Goal: Task Accomplishment & Management: Use online tool/utility

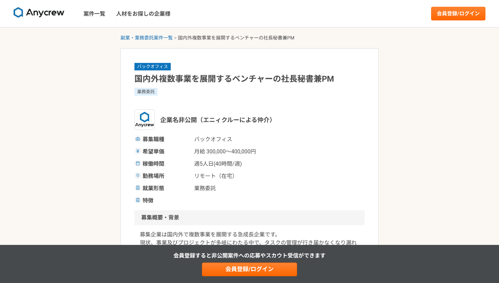
click at [55, 11] on img at bounding box center [39, 12] width 51 height 11
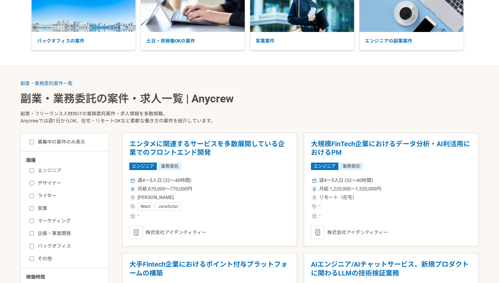
scroll to position [108, 0]
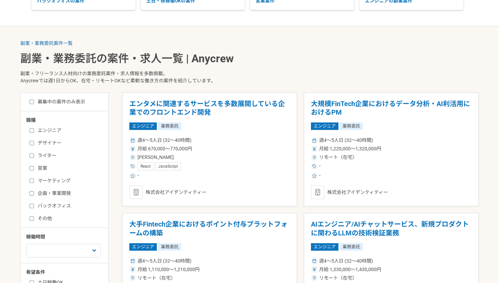
click at [32, 156] on input "ライター" at bounding box center [32, 155] width 4 height 4
checkbox input "true"
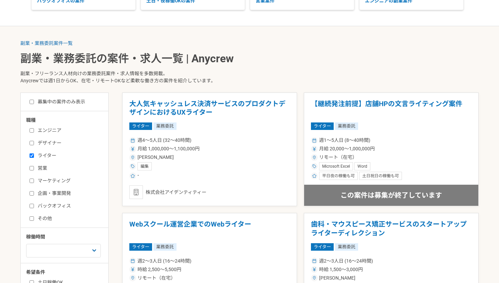
click at [32, 205] on input "バックオフィス" at bounding box center [32, 206] width 4 height 4
checkbox input "true"
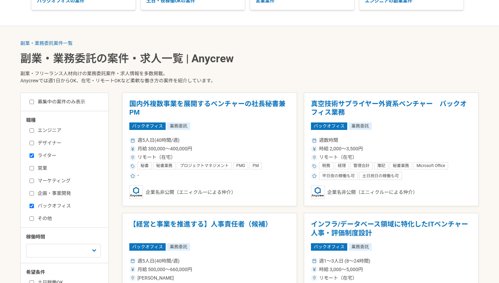
click at [33, 180] on input "マーケティング" at bounding box center [32, 180] width 4 height 4
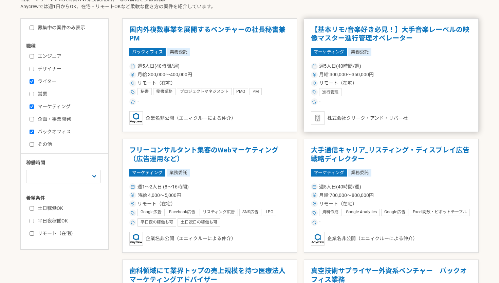
scroll to position [187, 0]
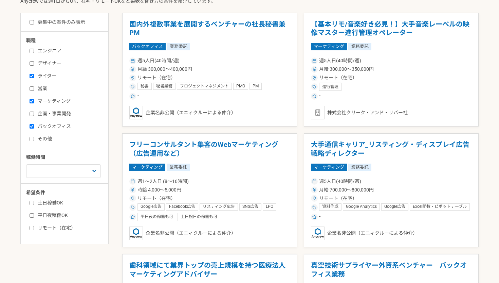
click at [33, 101] on input "マーケティング" at bounding box center [32, 101] width 4 height 4
checkbox input "false"
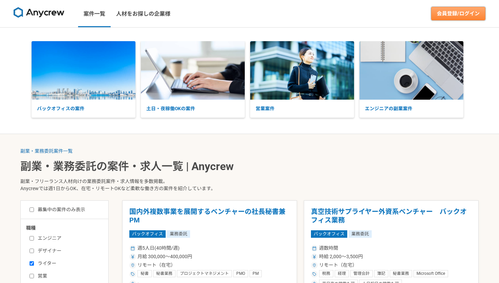
click at [458, 19] on link "会員登録/ログイン" at bounding box center [459, 14] width 54 height 14
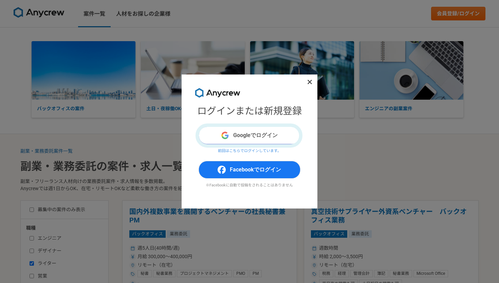
click at [274, 131] on button "Googleでログイン" at bounding box center [250, 135] width 102 height 18
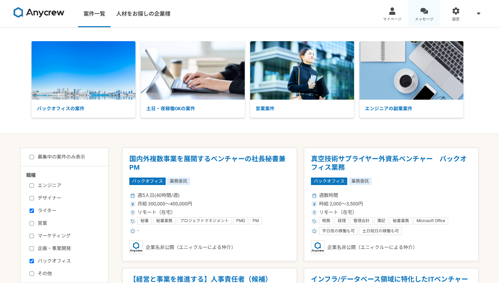
click at [420, 14] on link "メッセージ" at bounding box center [425, 13] width 32 height 27
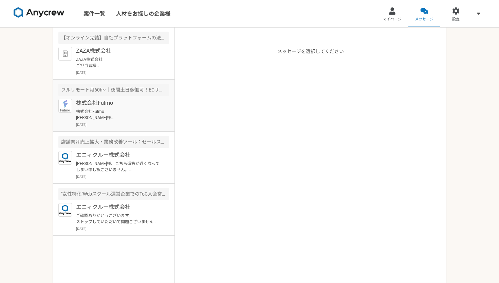
click at [115, 92] on div "フルリモート月60h~｜夜間土日稼働可！ECサイト運営の事務" at bounding box center [113, 90] width 111 height 13
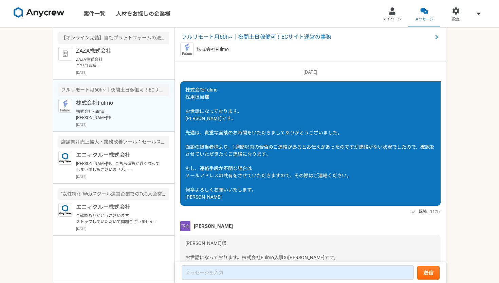
scroll to position [1376, 0]
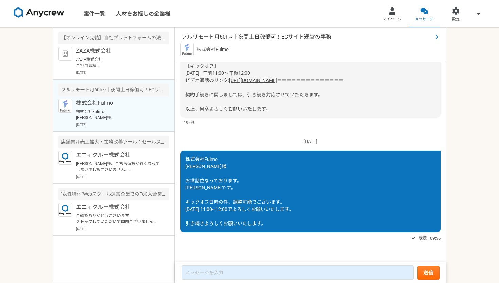
click at [242, 34] on span "フルリモート月60h~｜夜間土日稼働可！ECサイト運営の事務" at bounding box center [307, 37] width 251 height 8
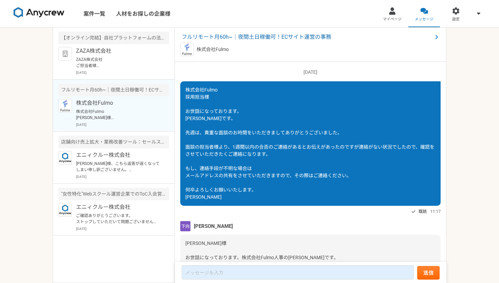
scroll to position [1376, 0]
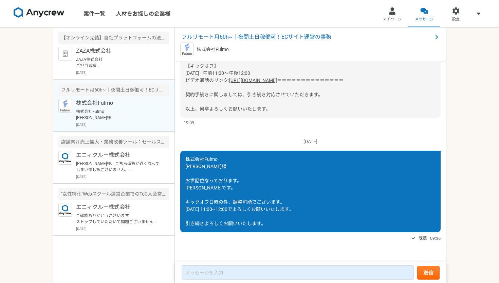
click at [36, 17] on img at bounding box center [39, 12] width 51 height 11
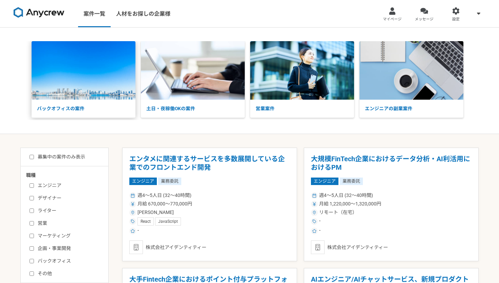
click at [81, 102] on p "バックオフィスの案件" at bounding box center [84, 109] width 104 height 18
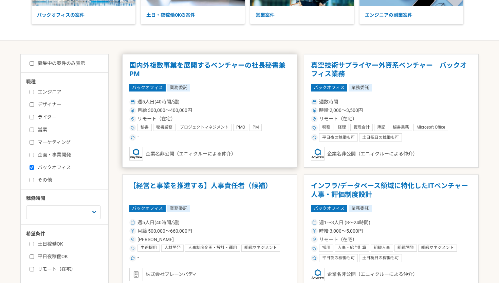
scroll to position [94, 0]
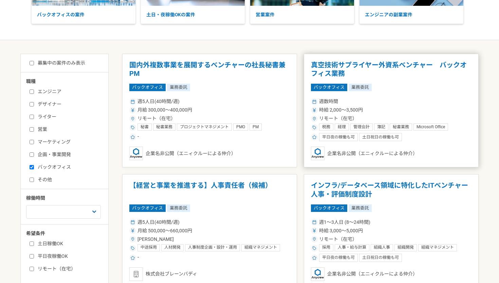
click at [428, 83] on article "真空技術サプライヤー外資系ベンチャー　バックオフィス業務 バックオフィス 業務委託 週数時間 時給 2,000〜3,500円 リモート（在宅） 税務 経理 管…" at bounding box center [391, 111] width 175 height 114
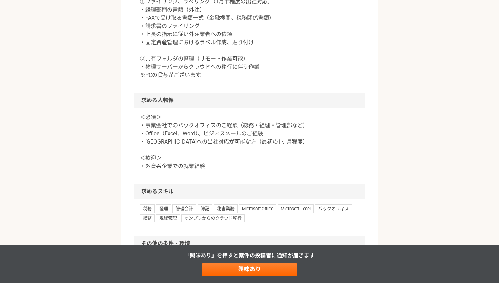
scroll to position [401, 0]
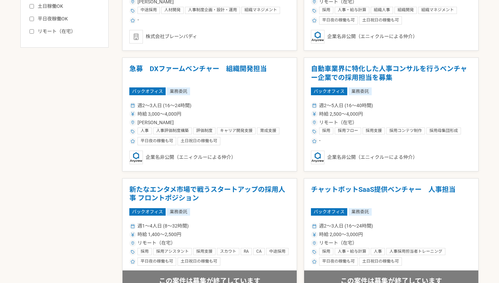
scroll to position [332, 0]
